Goal: Task Accomplishment & Management: Complete application form

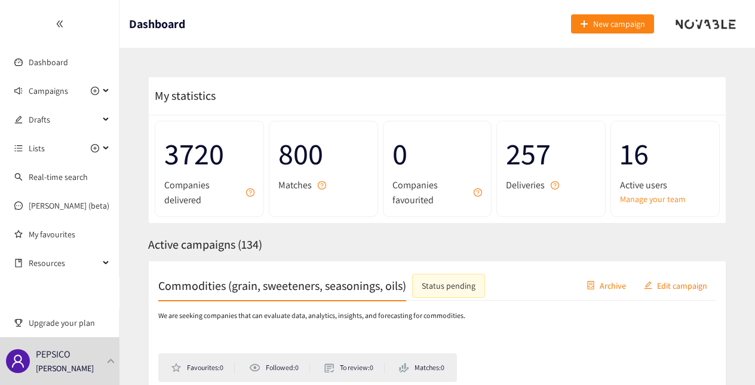
click at [611, 36] on header "Dashboard New campaign" at bounding box center [437, 24] width 636 height 48
click at [603, 25] on span "New campaign" at bounding box center [619, 23] width 52 height 13
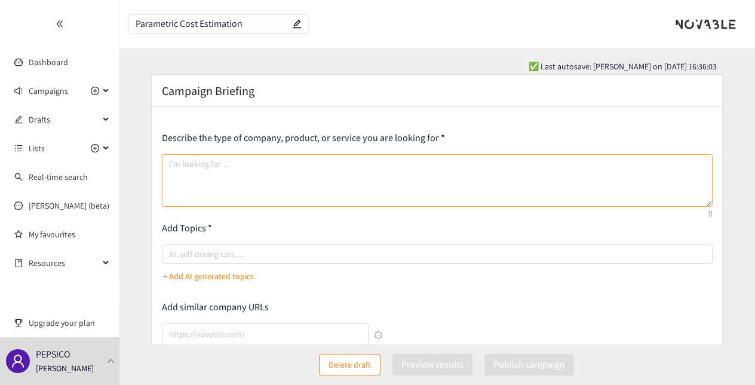
type input "Parametric Cost Estimation"
click at [294, 179] on textarea at bounding box center [437, 180] width 551 height 53
paste textarea "qualified vendors that provide parametric should-cost estimation software or se…"
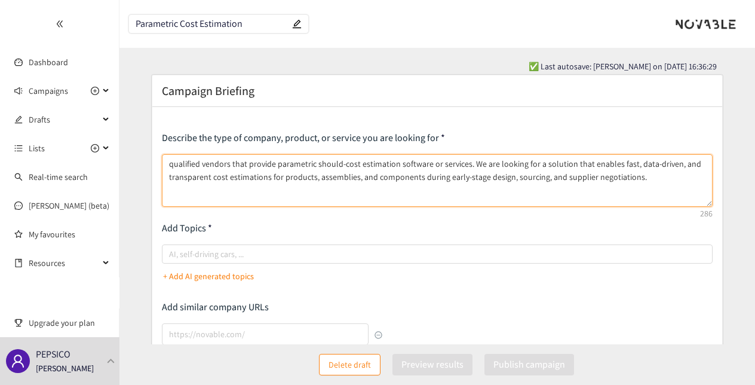
click at [174, 162] on textarea "qualified vendors that provide parametric should-cost estimation software or se…" at bounding box center [437, 180] width 551 height 53
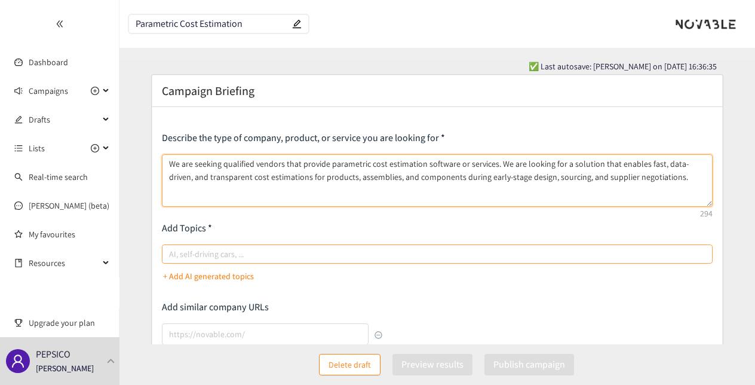
click at [369, 254] on div at bounding box center [431, 254] width 533 height 14
type textarea "We are seeking qualified vendors that provide parametric cost estimation softwa…"
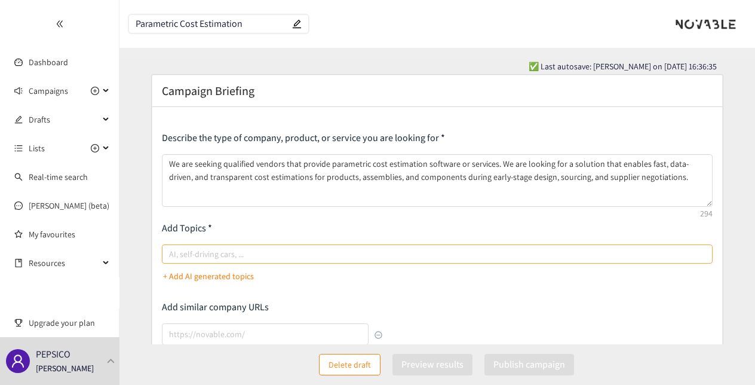
click at [171, 254] on input "AI, self-driving cars, ..." at bounding box center [170, 254] width 2 height 14
type input "parametric cost estimation"
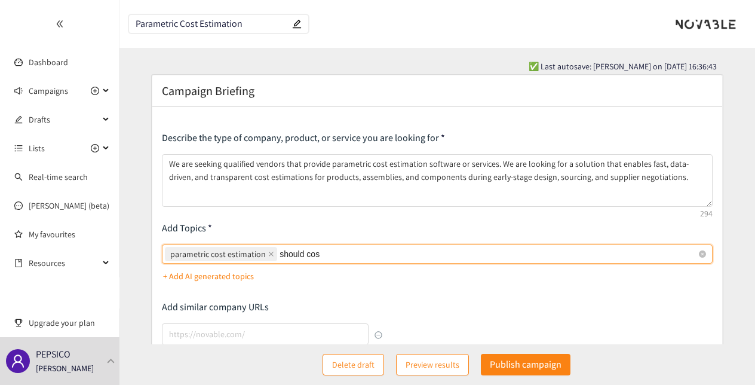
type input "should cost"
type input "top-down"
type input "d"
type input "bottom-up"
type input "cost estimation"
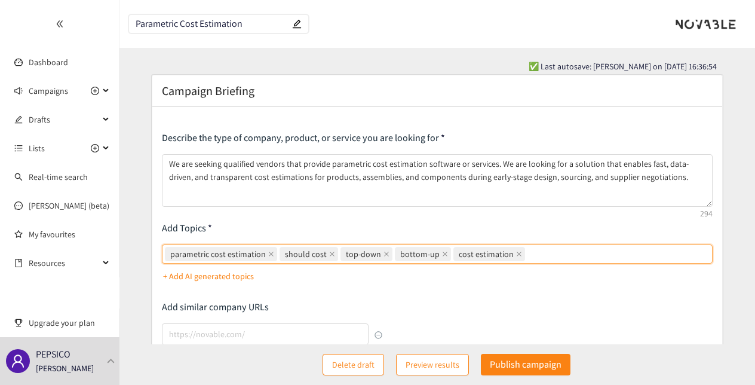
click at [226, 274] on p "+ Add AI generated topics" at bounding box center [208, 275] width 91 height 13
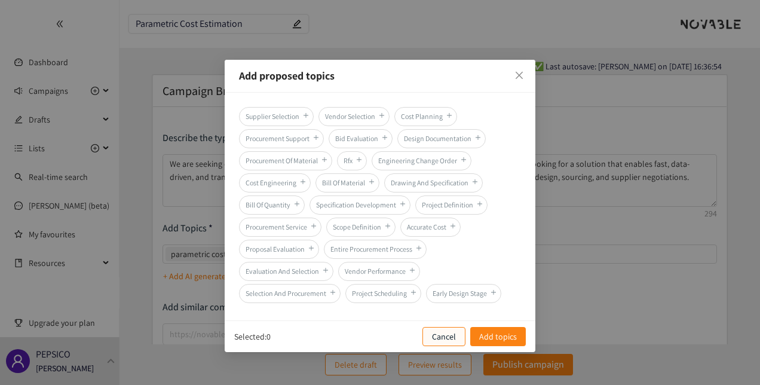
click at [454, 337] on p "Cancel" at bounding box center [444, 336] width 24 height 13
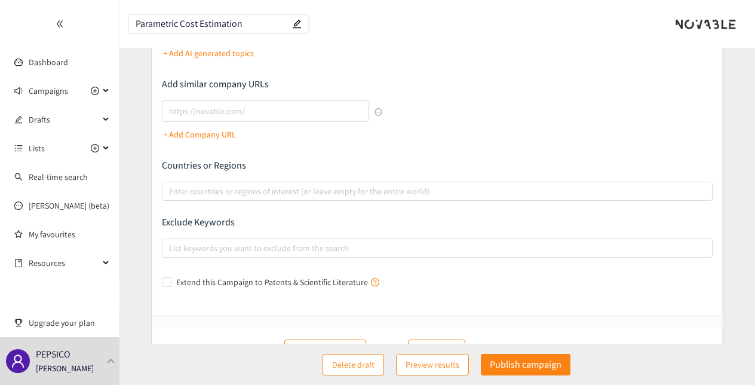
scroll to position [226, 0]
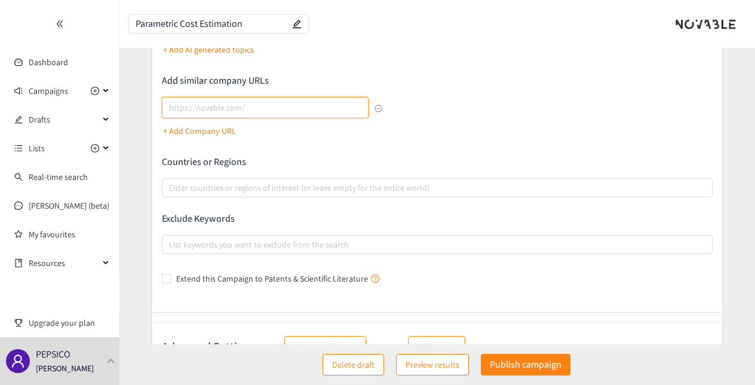
click at [272, 107] on input "lookalikes url" at bounding box center [265, 108] width 206 height 22
paste input "qualified vendors that provide parametric should-cost estimation software or se…"
type input "qualified vendors that provide parametric should-cost estimation software or se…"
paste input "https://www.4cost.de/en/"
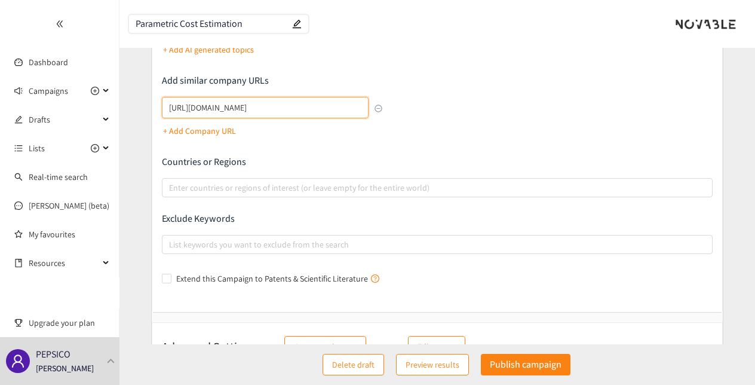
type input "https://www.4cost.de/en/"
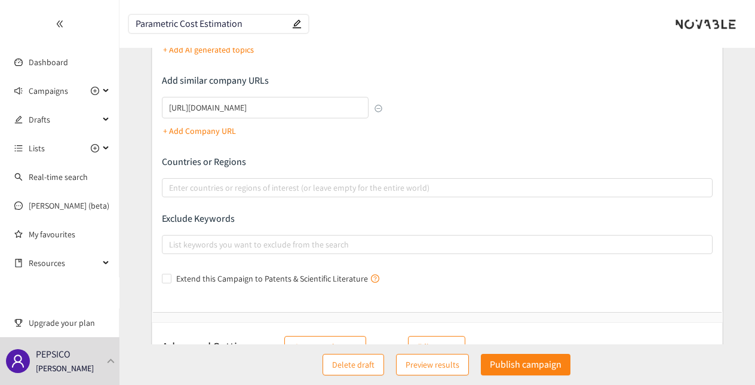
click at [220, 125] on p "+ Add Company URL" at bounding box center [199, 130] width 73 height 13
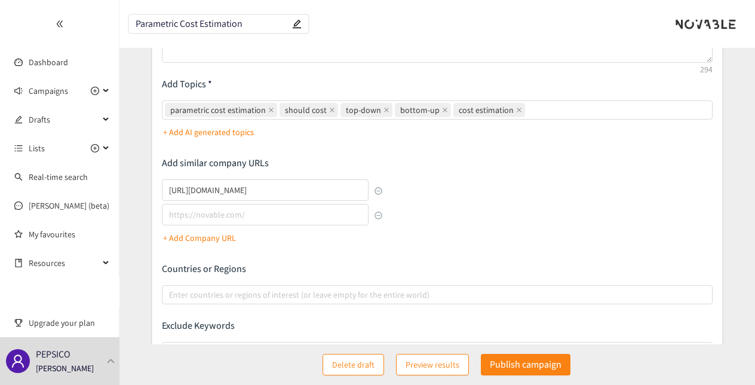
scroll to position [143, 0]
click at [274, 220] on input "lookalikes url" at bounding box center [265, 215] width 206 height 22
paste input "https://www.4cost.de/en/resources/white-papers/"
type input "https://www.4cost.de/en/resources/white-papers/"
click at [217, 233] on p "+ Add Company URL" at bounding box center [199, 238] width 73 height 13
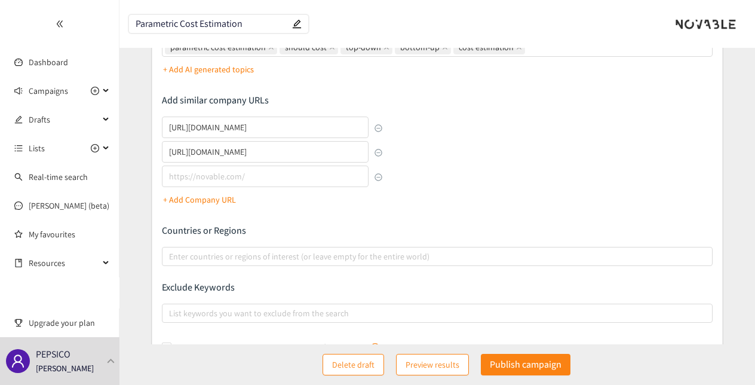
scroll to position [307, 0]
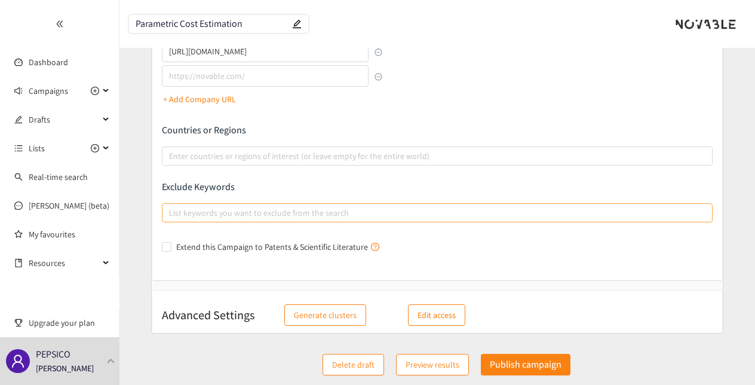
click at [333, 213] on div at bounding box center [431, 212] width 533 height 14
click at [171, 213] on input "List keywords you want to exclude from the search" at bounding box center [170, 212] width 2 height 14
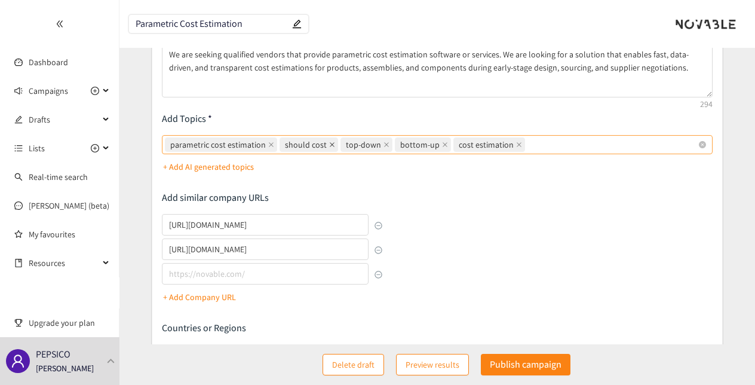
click at [329, 142] on icon "close" at bounding box center [332, 145] width 6 height 6
click at [527, 140] on input "parametric cost estimation should cost top-down bottom-up cost estimation" at bounding box center [528, 144] width 2 height 14
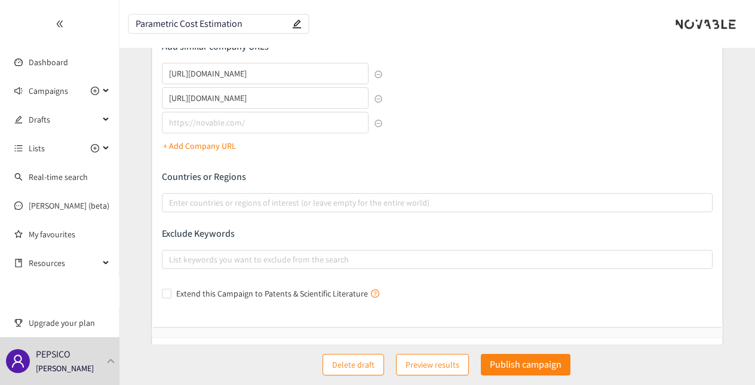
scroll to position [307, 0]
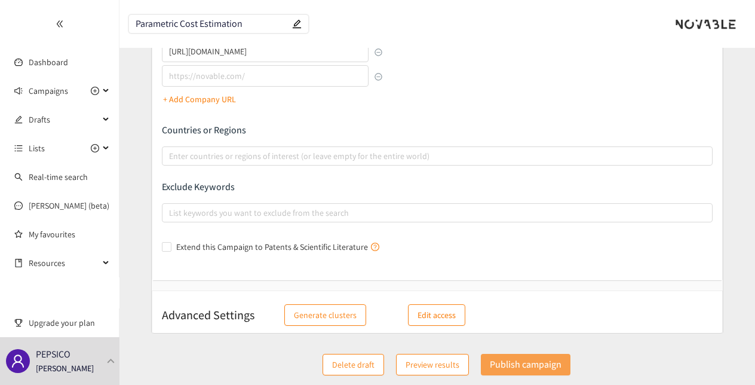
click at [518, 359] on p "Publish campaign" at bounding box center [526, 364] width 72 height 15
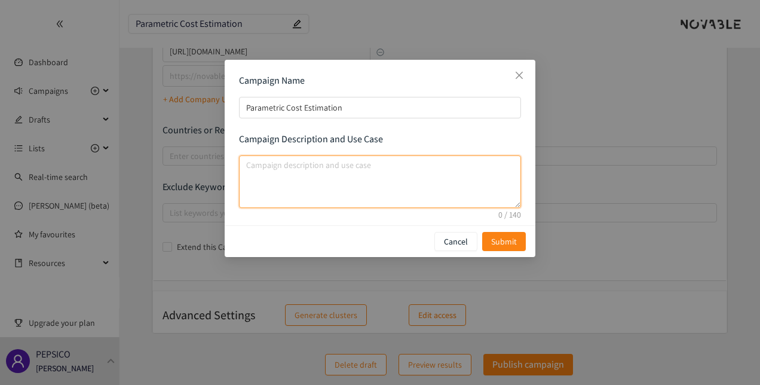
click at [422, 191] on textarea "campaign description and use case" at bounding box center [380, 181] width 282 height 53
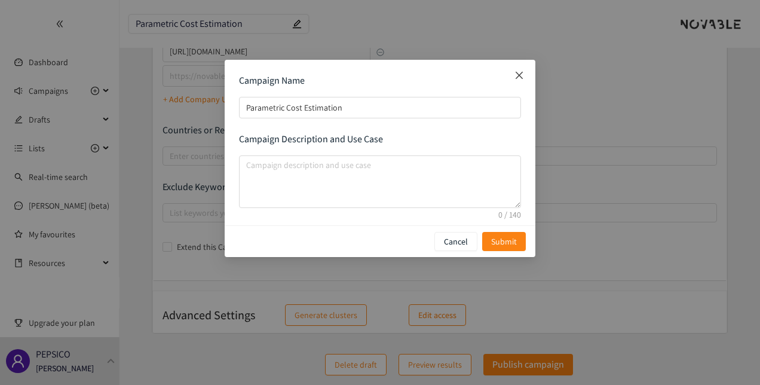
click at [514, 71] on icon "close" at bounding box center [519, 75] width 10 height 10
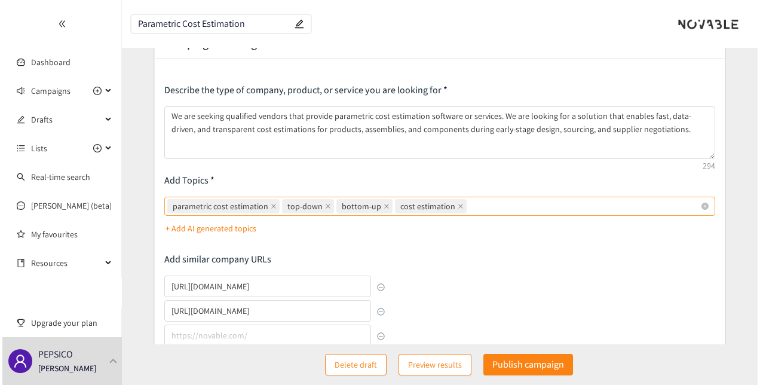
scroll to position [0, 0]
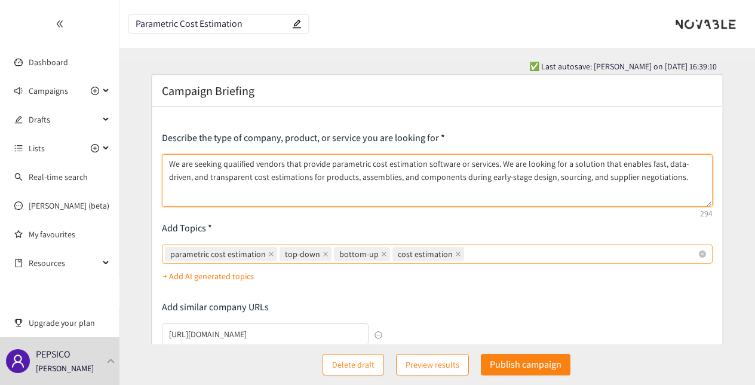
drag, startPoint x: 169, startPoint y: 162, endPoint x: 489, endPoint y: 160, distance: 319.6
click at [489, 160] on textarea "We are seeking qualified vendors that provide parametric cost estimation softwa…" at bounding box center [437, 180] width 551 height 53
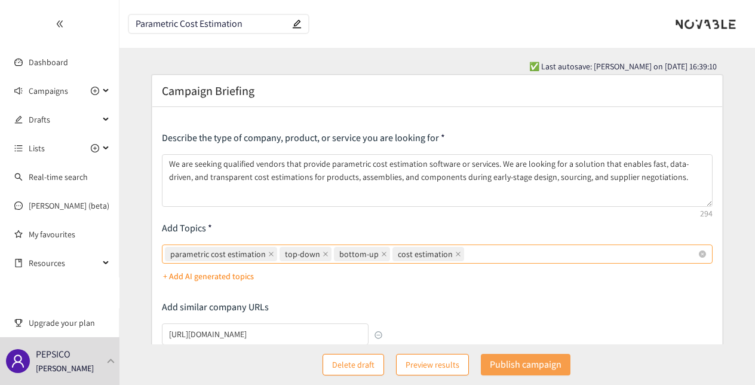
click at [529, 360] on p "Publish campaign" at bounding box center [526, 364] width 72 height 15
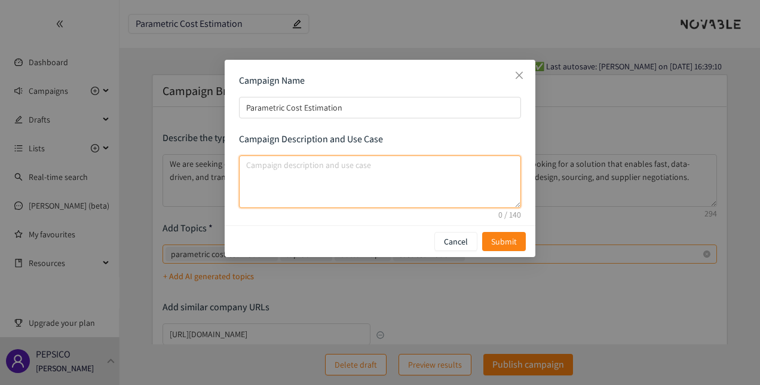
click at [379, 182] on textarea "campaign description and use case" at bounding box center [380, 181] width 282 height 53
paste textarea "We are seeking qualified vendors that provide parametric cost estimation softwa…"
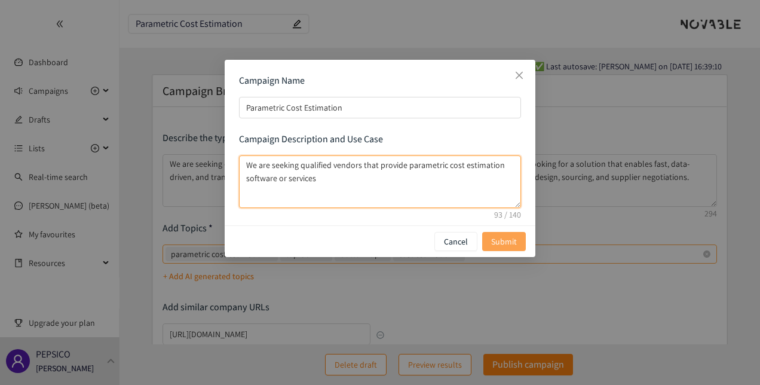
type textarea "We are seeking qualified vendors that provide parametric cost estimation softwa…"
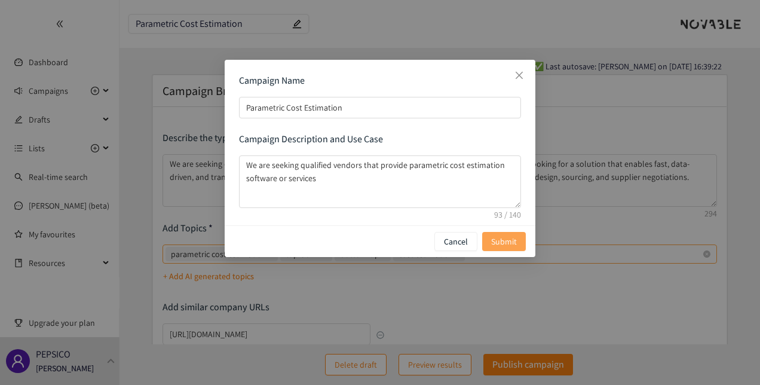
click at [502, 241] on span "Submit" at bounding box center [504, 241] width 26 height 13
